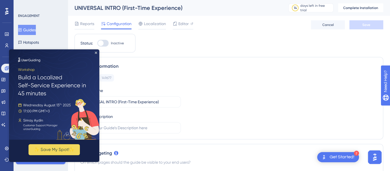
click at [95, 53] on icon "Close Preview" at bounding box center [96, 53] width 2 height 2
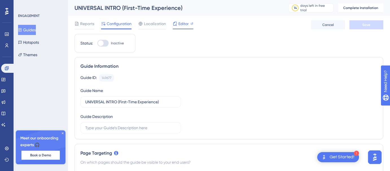
click at [183, 22] on span "Editor" at bounding box center [184, 23] width 10 height 7
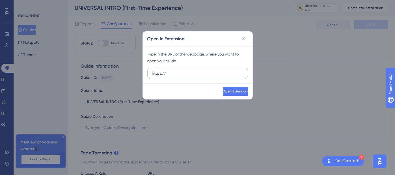
click at [194, 75] on input "https://" at bounding box center [197, 73] width 91 height 6
click at [182, 75] on input "https://" at bounding box center [197, 73] width 91 height 6
paste input "https://voicehub-dev.dataqueue.ai/"
type input "https://https://voicehub-dev.dataqueue.ai/"
click at [237, 90] on span "Open Extension" at bounding box center [235, 91] width 25 height 5
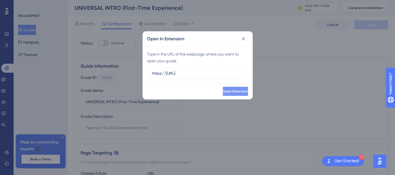
click at [237, 93] on span "Open Extension" at bounding box center [235, 91] width 25 height 5
click at [243, 38] on icon at bounding box center [243, 39] width 6 height 6
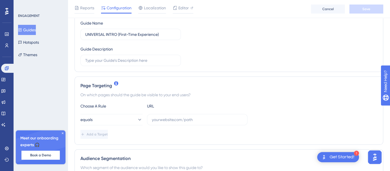
scroll to position [98, 0]
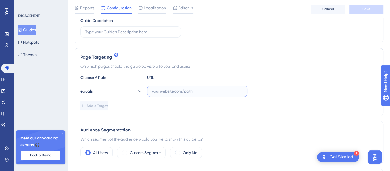
click at [179, 90] on input "text" at bounding box center [197, 91] width 91 height 6
paste input "https://voicehub-dev.dataqueue.ai/"
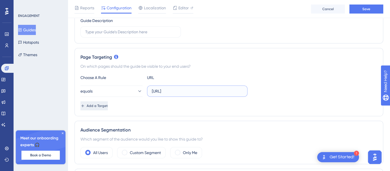
type input "https://voicehub-dev.dataqueue.ai/"
click at [108, 105] on span "Add a Target" at bounding box center [97, 106] width 21 height 5
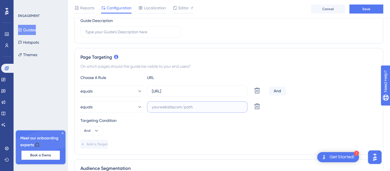
click at [195, 107] on input "text" at bounding box center [197, 107] width 91 height 6
paste input "https://voicehub.dataqueue.ai/"
type input "https://voicehub.dataqueue.ai/"
click at [88, 130] on span "And" at bounding box center [87, 131] width 6 height 5
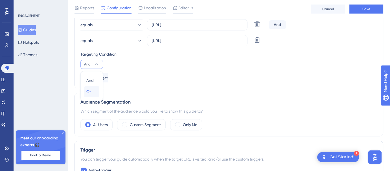
click at [92, 89] on div "Or Or" at bounding box center [91, 91] width 11 height 11
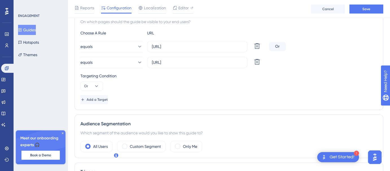
scroll to position [142, 0]
click at [360, 11] on button "Save" at bounding box center [367, 9] width 34 height 9
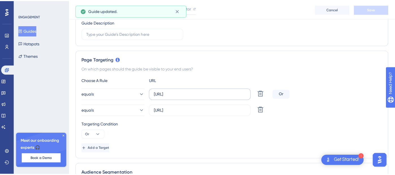
scroll to position [91, 0]
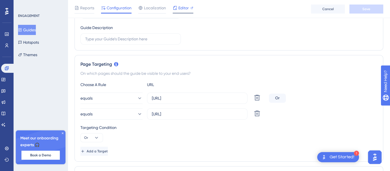
click at [179, 8] on span "Editor" at bounding box center [184, 8] width 10 height 7
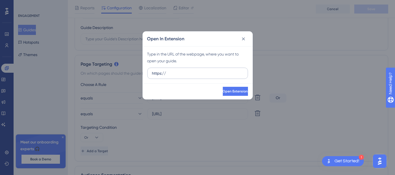
click at [190, 72] on input "https://" at bounding box center [197, 73] width 91 height 6
click at [41, 80] on div "Open In Extension Type in the URL of the webpage, where you want to open your g…" at bounding box center [197, 87] width 395 height 175
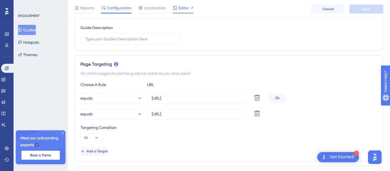
click at [184, 7] on span "Editor" at bounding box center [184, 8] width 10 height 7
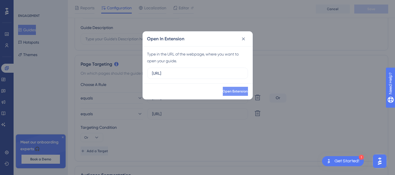
type input "https://voicehub-dev.dataqueue.ai/"
click at [221, 95] on button "Open Extension" at bounding box center [234, 91] width 26 height 9
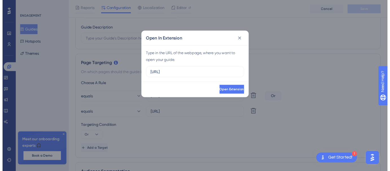
scroll to position [0, 0]
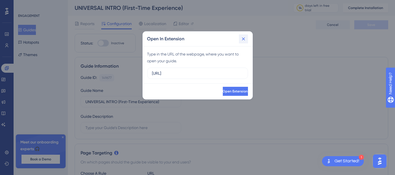
click at [244, 39] on icon at bounding box center [243, 39] width 6 height 6
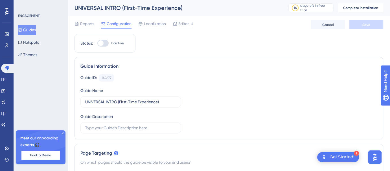
click at [33, 25] on button "Guides" at bounding box center [27, 30] width 18 height 10
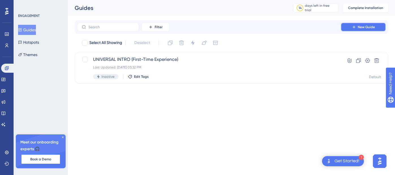
click at [357, 27] on button "New Guide" at bounding box center [362, 27] width 45 height 9
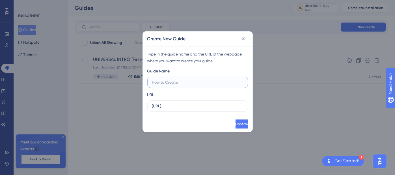
paste input "DEVELOPER Walkthrough"
type input "DEVELOPER Walkthrough"
click at [236, 124] on span "Confirm" at bounding box center [241, 124] width 12 height 5
